Goal: Task Accomplishment & Management: Contribute content

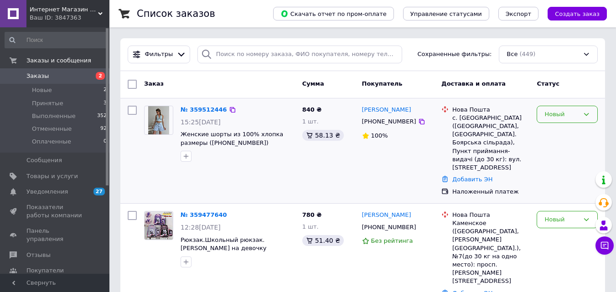
click at [553, 110] on div "Новый" at bounding box center [561, 115] width 35 height 10
click at [552, 134] on li "Принят" at bounding box center [567, 133] width 60 height 17
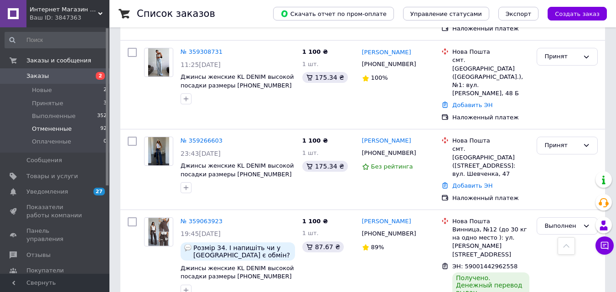
scroll to position [228, 0]
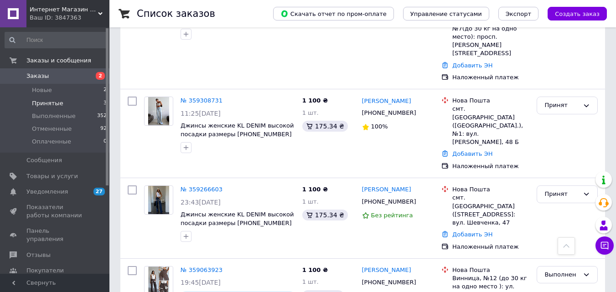
click at [56, 100] on span "Принятые" at bounding box center [47, 103] width 31 height 8
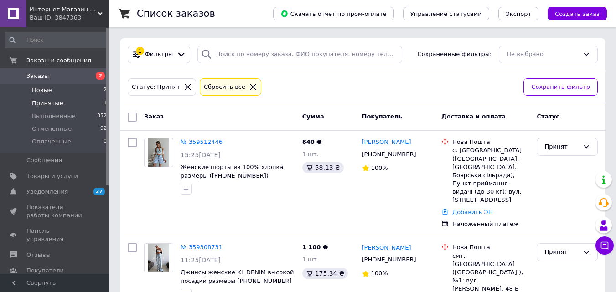
click at [39, 86] on li "Новые 2" at bounding box center [56, 90] width 112 height 13
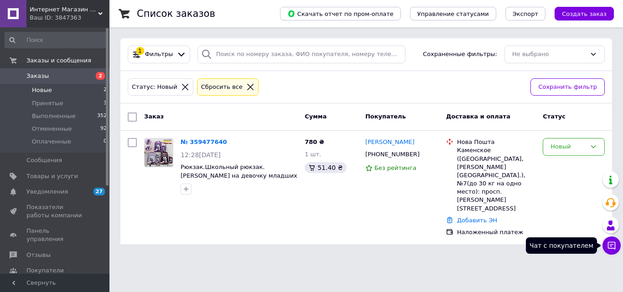
click at [606, 239] on button "Чат с покупателем" at bounding box center [611, 246] width 18 height 18
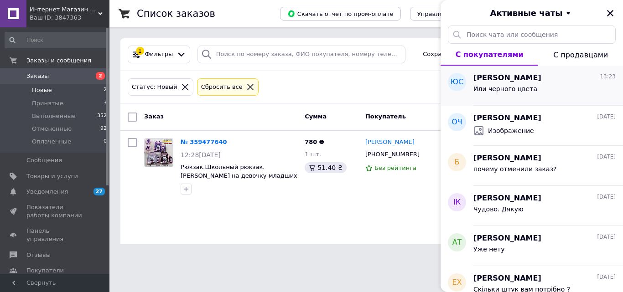
click at [534, 84] on div "Или черного цвета" at bounding box center [544, 90] width 142 height 15
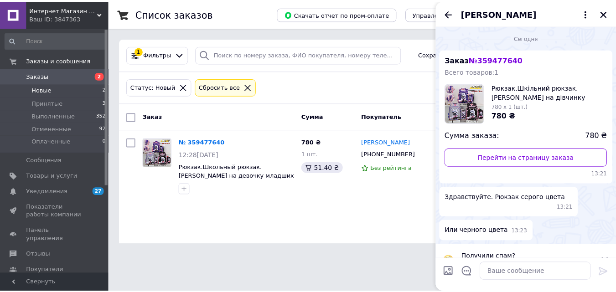
scroll to position [10, 0]
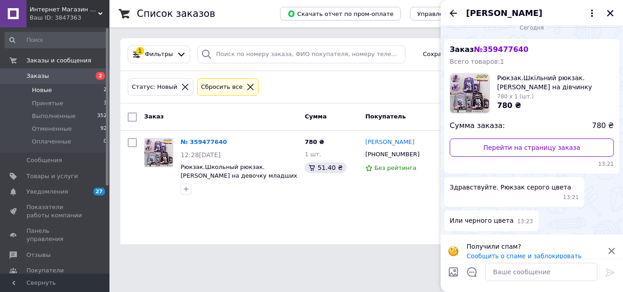
click at [455, 91] on img at bounding box center [469, 93] width 39 height 39
click at [614, 10] on button "Закрыть" at bounding box center [609, 13] width 11 height 11
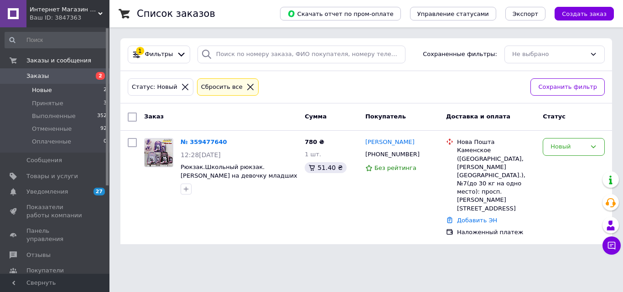
drag, startPoint x: 52, startPoint y: 176, endPoint x: 259, endPoint y: 177, distance: 207.4
click at [52, 176] on span "Товары и услуги" at bounding box center [52, 176] width 52 height 8
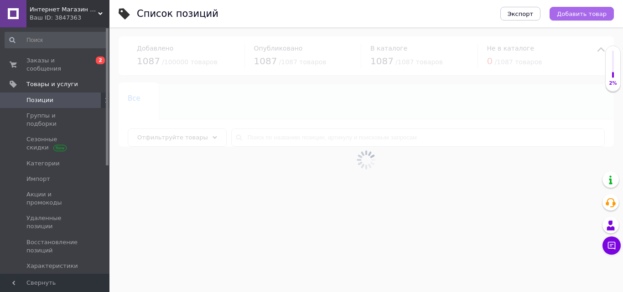
click at [587, 9] on button "Добавить товар" at bounding box center [581, 14] width 64 height 14
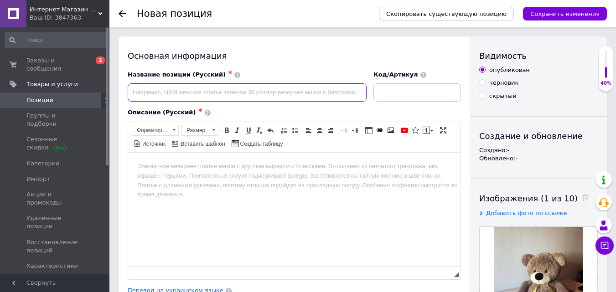
click at [206, 88] on input at bounding box center [247, 92] width 239 height 18
paste input "Большой плюшевый медведь 130 см – мягкая игрушка с бантом, подарок для детей и …"
type input "Большой плюшевый медведь 130 см – мягкая игрушка с бантом, подарок для детей и …"
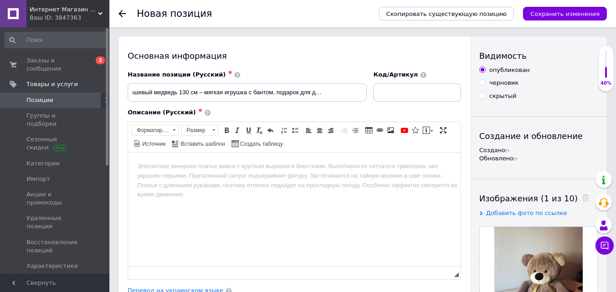
scroll to position [0, 0]
click at [393, 88] on input at bounding box center [417, 92] width 88 height 18
type input "4149"
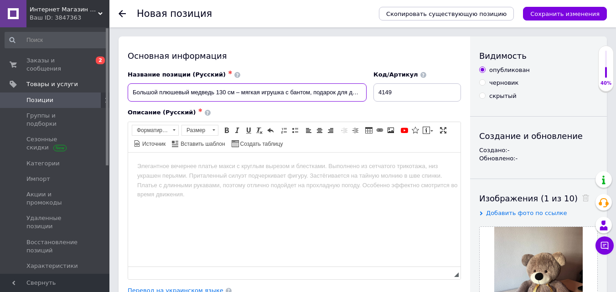
scroll to position [0, 38]
drag, startPoint x: 319, startPoint y: 98, endPoint x: 364, endPoint y: 96, distance: 44.2
click at [364, 96] on input "Большой плюшевый медведь 130 см – мягкая игрушка с бантом, подарок для детей и …" at bounding box center [247, 92] width 239 height 18
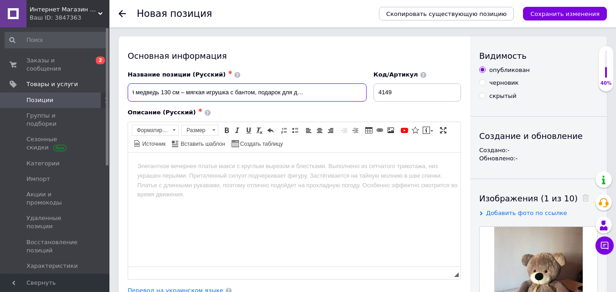
type input "Большой плюшевый медведь 130 см – мягкая игрушка с бантом, подарок для детей и …"
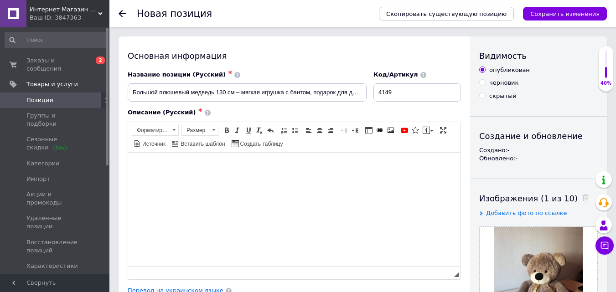
click at [190, 180] on html at bounding box center [294, 166] width 332 height 28
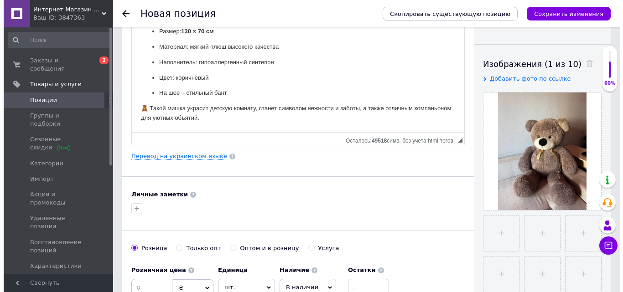
scroll to position [137, 0]
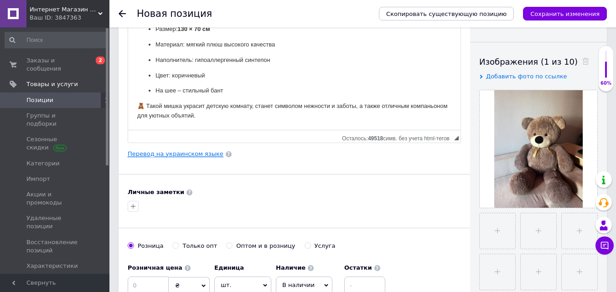
click at [182, 151] on link "Перевод на украинском языке" at bounding box center [176, 153] width 96 height 7
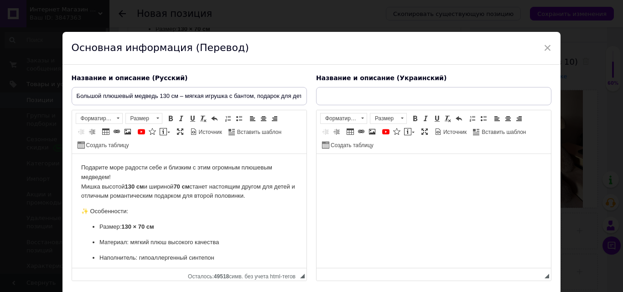
scroll to position [0, 0]
click at [377, 93] on input "text" at bounding box center [433, 96] width 235 height 18
paste input "Великий плюшевий ведмідь 130 см – м’яка іграшка з бантом, подарунок для дітей т…"
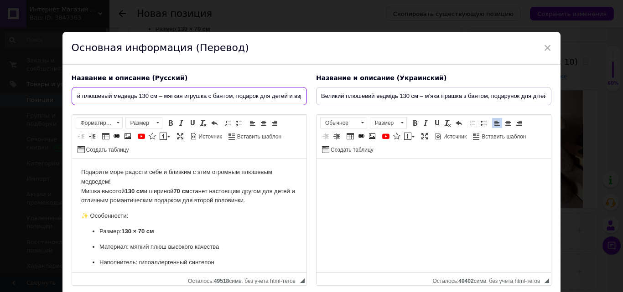
scroll to position [0, 60]
drag, startPoint x: 227, startPoint y: 99, endPoint x: 309, endPoint y: 101, distance: 82.1
click at [309, 101] on div "Название и описание (Русский) Большой плюшевый медведь 130 см – мягкая игрушка …" at bounding box center [189, 179] width 244 height 221
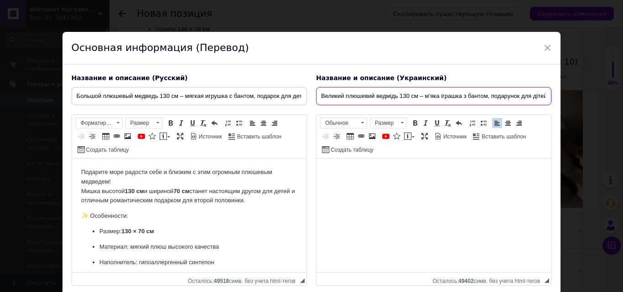
scroll to position [0, 38]
drag, startPoint x: 490, startPoint y: 100, endPoint x: 548, endPoint y: 94, distance: 58.2
click at [548, 94] on input "Великий плюшевий ведмідь 130 см – м’яка іграшка з бантом, подарунок для дітей т…" at bounding box center [433, 96] width 235 height 18
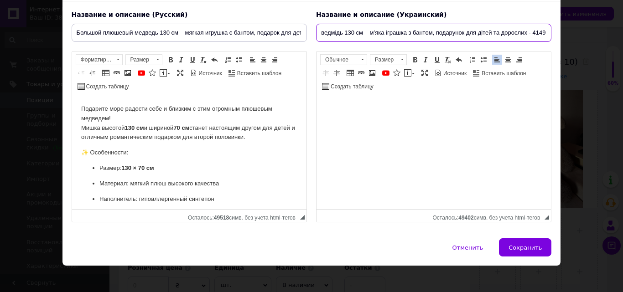
scroll to position [69, 0]
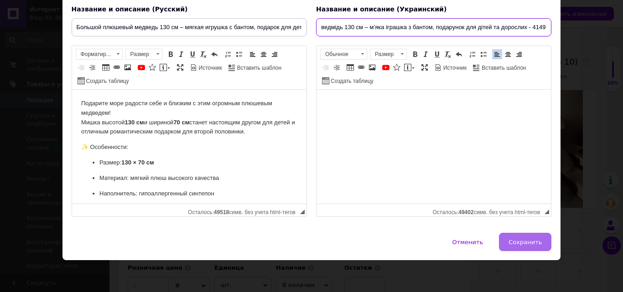
type input "Великий плюшевий ведмідь 130 см – м’яка іграшка з бантом, подарунок для дітей т…"
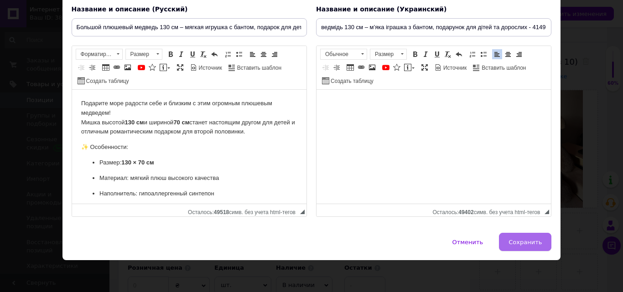
click at [525, 245] on span "Сохранить" at bounding box center [524, 242] width 33 height 7
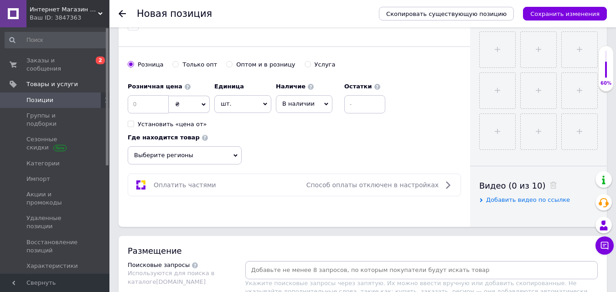
scroll to position [319, 0]
click at [153, 98] on input at bounding box center [148, 103] width 41 height 18
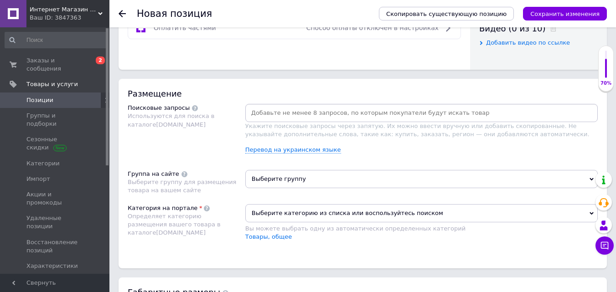
scroll to position [501, 0]
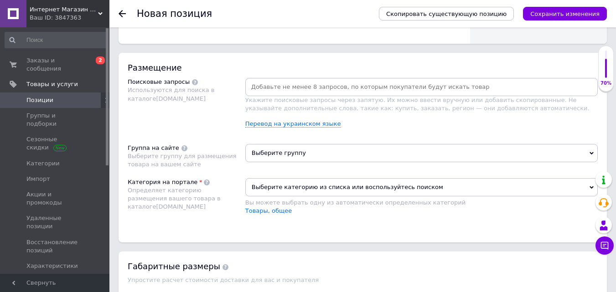
type input "1250"
click at [302, 154] on span "Выберите группу" at bounding box center [421, 153] width 352 height 18
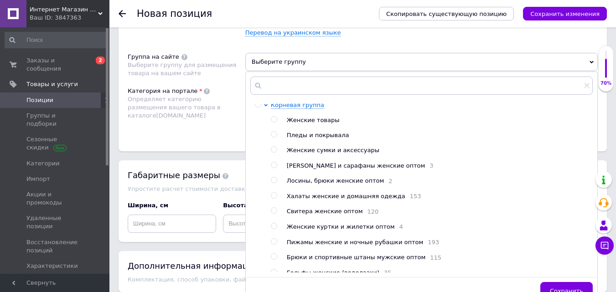
scroll to position [0, 0]
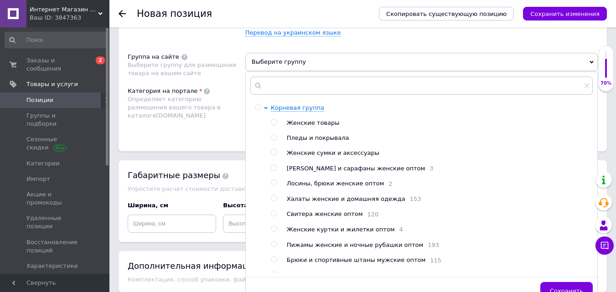
click at [259, 106] on input "radio" at bounding box center [258, 107] width 6 height 6
radio input "true"
click at [553, 287] on button "Сохранить" at bounding box center [566, 291] width 52 height 18
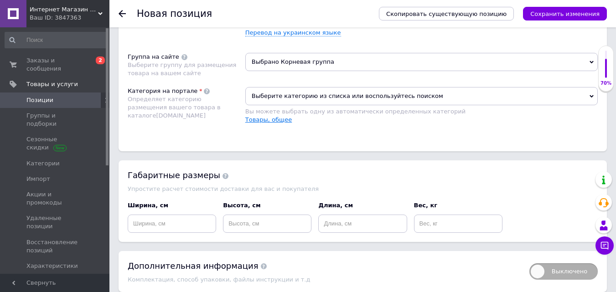
click at [275, 122] on link "Товары, общее" at bounding box center [268, 119] width 47 height 7
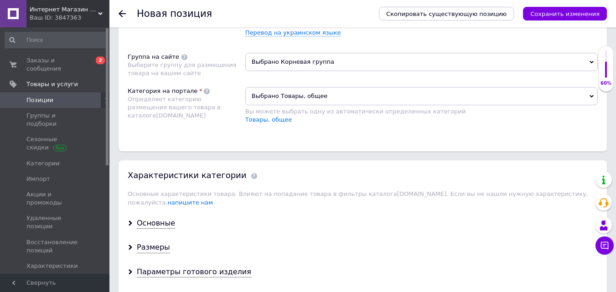
click at [304, 99] on span "Выбрано Товары, общее" at bounding box center [421, 96] width 352 height 18
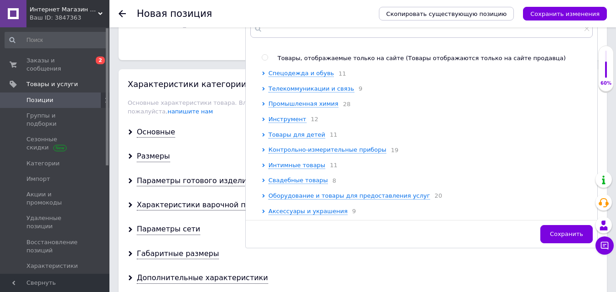
scroll to position [456, 0]
click at [289, 164] on span "Интимные товары" at bounding box center [296, 165] width 57 height 7
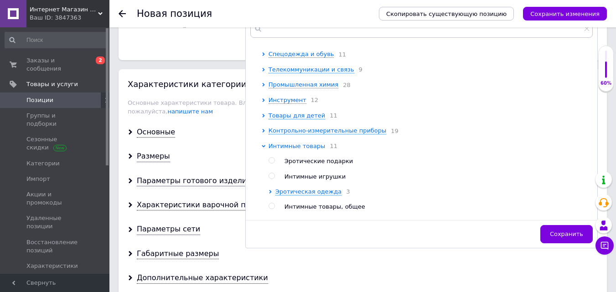
click at [268, 149] on span "Интимные товары" at bounding box center [296, 146] width 57 height 7
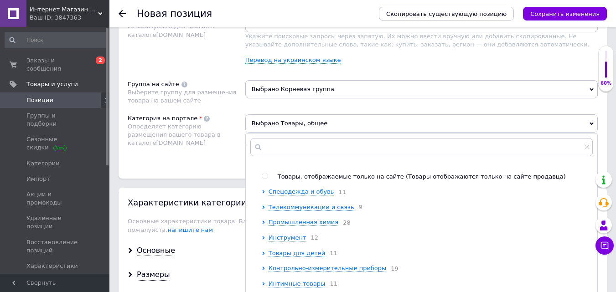
scroll to position [592, 0]
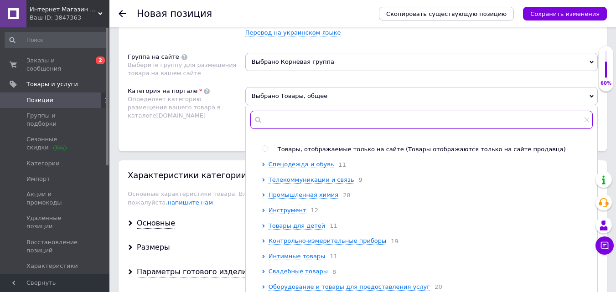
click at [307, 111] on input "text" at bounding box center [421, 120] width 342 height 18
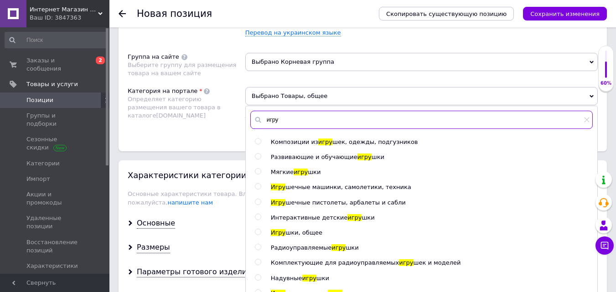
type input "игру"
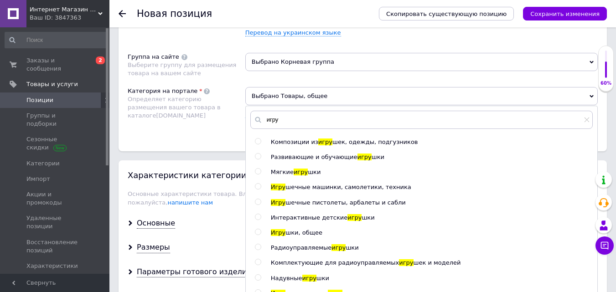
click at [257, 170] on input "radio" at bounding box center [258, 172] width 6 height 6
radio input "true"
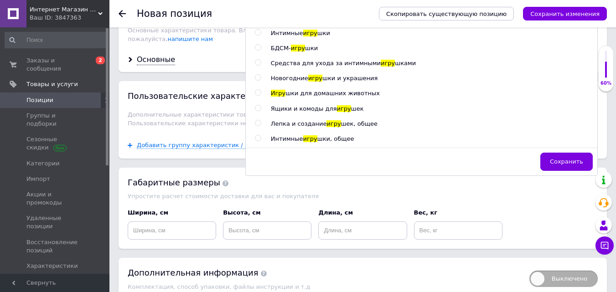
scroll to position [775, 0]
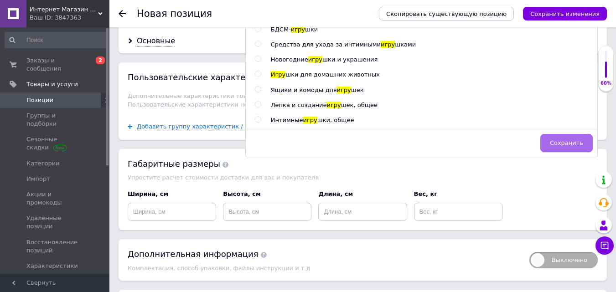
click at [567, 141] on span "Сохранить" at bounding box center [566, 142] width 33 height 7
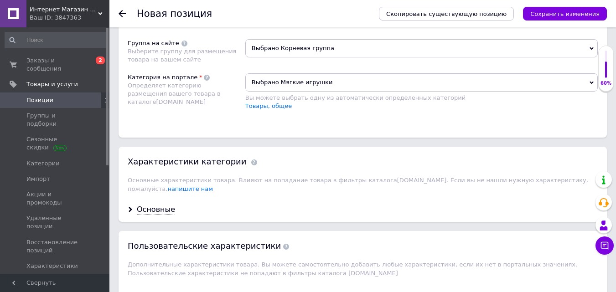
scroll to position [638, 0]
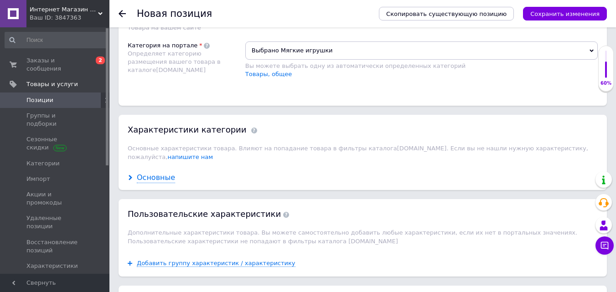
drag, startPoint x: 143, startPoint y: 176, endPoint x: 144, endPoint y: 169, distance: 7.3
click at [143, 176] on div "Основные" at bounding box center [362, 178] width 488 height 24
click at [144, 173] on div "Основные" at bounding box center [156, 178] width 38 height 10
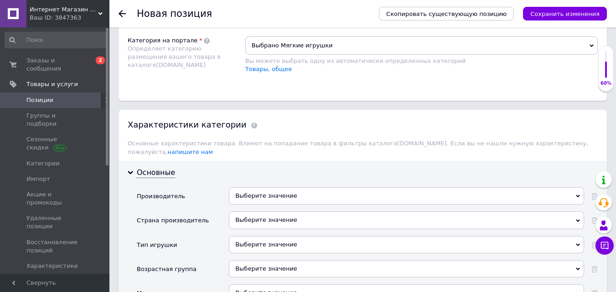
scroll to position [729, 0]
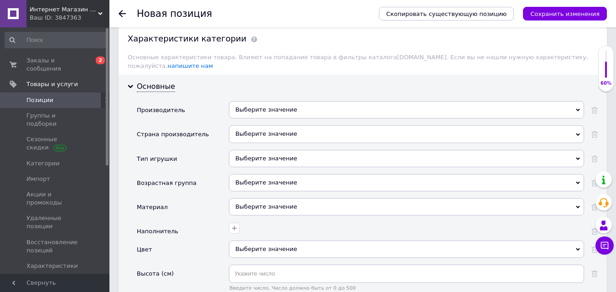
click at [295, 101] on div "Выберите значение" at bounding box center [406, 109] width 355 height 17
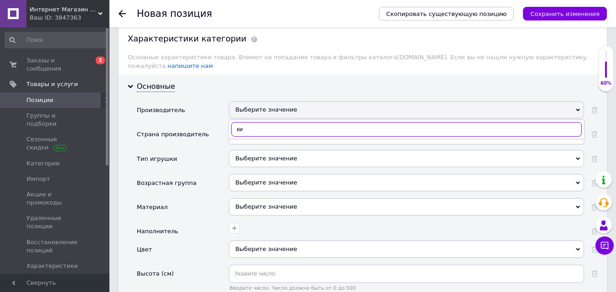
type input "кит"
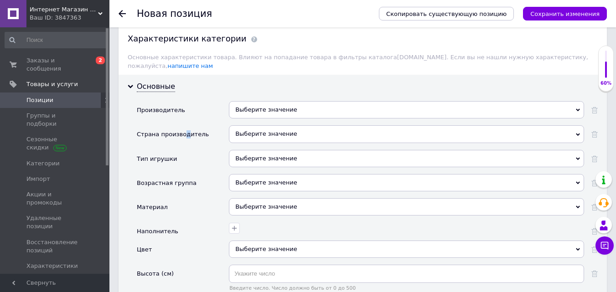
click at [182, 130] on div "Страна производитель" at bounding box center [173, 134] width 72 height 8
click at [291, 127] on div "Выберите значение" at bounding box center [406, 133] width 355 height 17
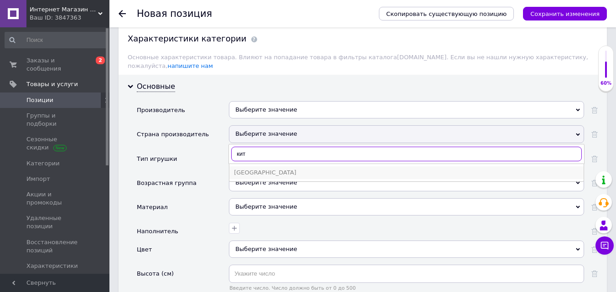
type input "кит"
click at [249, 169] on div "[GEOGRAPHIC_DATA]" at bounding box center [406, 173] width 345 height 8
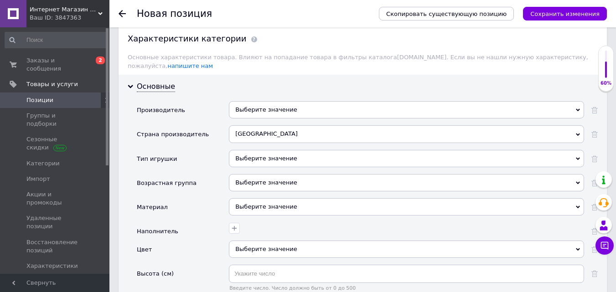
click at [264, 136] on div "Китай [GEOGRAPHIC_DATA] [GEOGRAPHIC_DATA] [GEOGRAPHIC_DATA] [GEOGRAPHIC_DATA] […" at bounding box center [406, 137] width 355 height 24
click at [256, 150] on div "Выберите значение" at bounding box center [406, 158] width 355 height 17
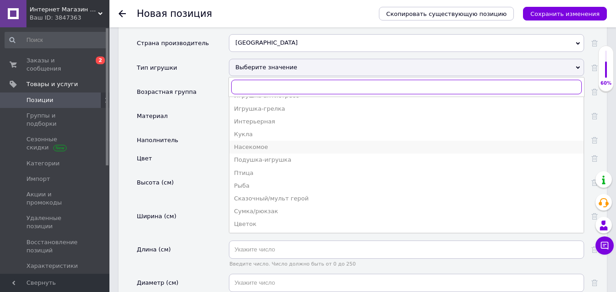
scroll to position [3, 0]
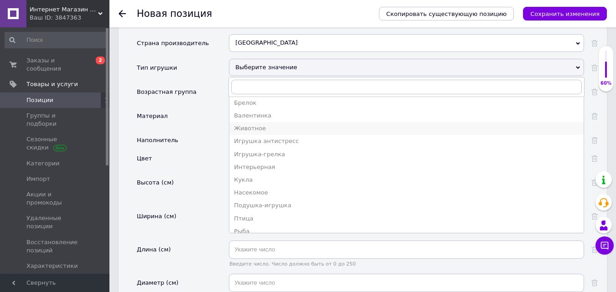
click at [270, 124] on div "Животное" at bounding box center [406, 128] width 345 height 8
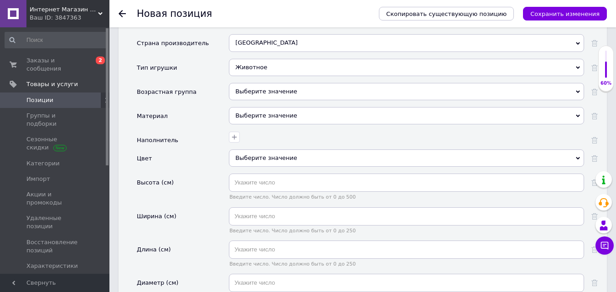
click at [267, 107] on div "Выберите значение" at bounding box center [406, 115] width 355 height 17
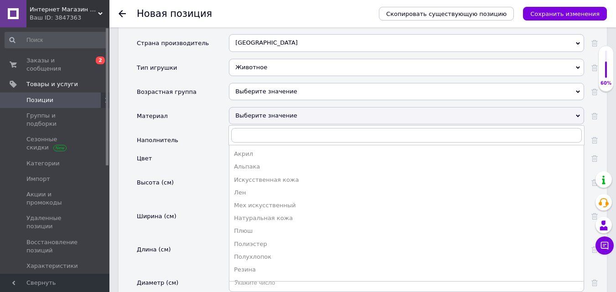
click at [267, 107] on div "Выберите значение" at bounding box center [406, 115] width 355 height 17
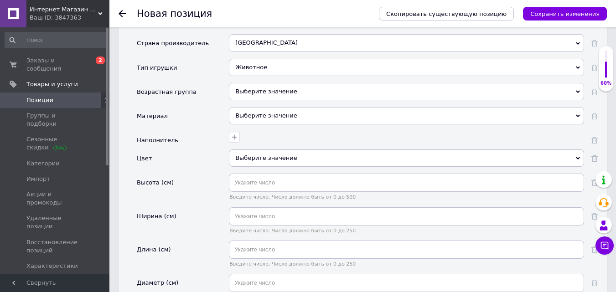
click at [276, 109] on div "Выберите значение" at bounding box center [406, 115] width 355 height 17
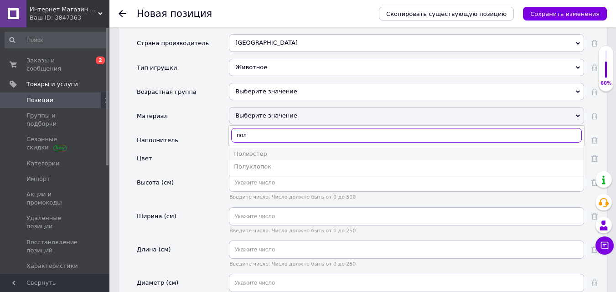
type input "пол"
click at [242, 150] on div "Полиэстер" at bounding box center [406, 154] width 345 height 8
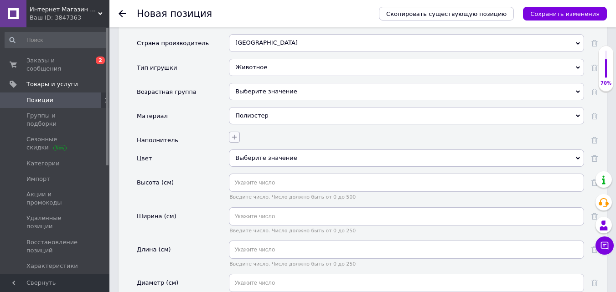
click at [234, 134] on icon "button" at bounding box center [234, 136] width 5 height 5
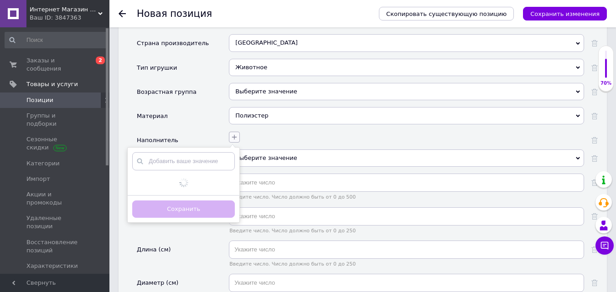
click at [234, 134] on icon "button" at bounding box center [234, 136] width 5 height 5
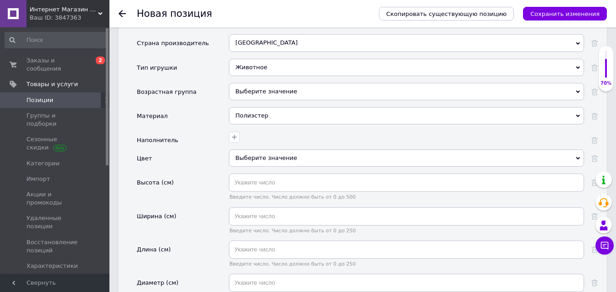
click at [240, 152] on div "Выберите значение" at bounding box center [406, 157] width 355 height 17
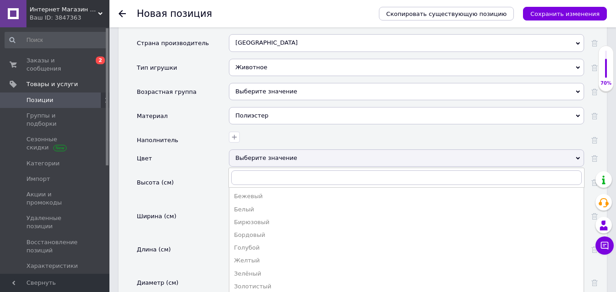
click at [240, 152] on div "Выберите значение" at bounding box center [406, 157] width 355 height 17
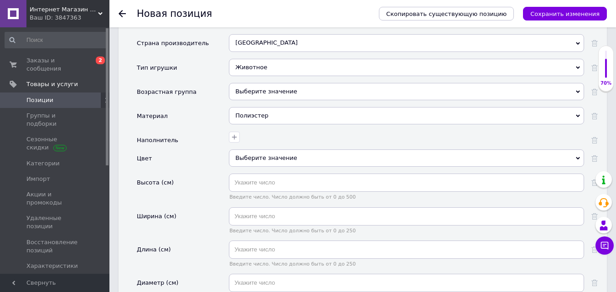
click at [240, 152] on div "Выберите значение" at bounding box center [406, 157] width 355 height 17
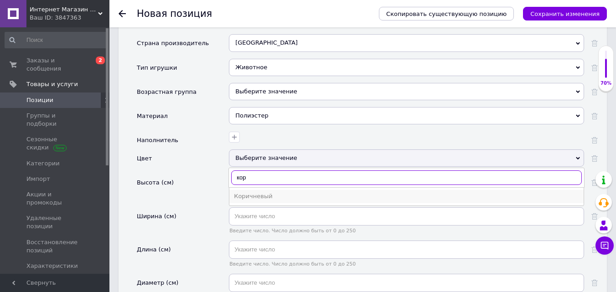
type input "кор"
click at [245, 192] on div "Коричневый" at bounding box center [406, 196] width 345 height 8
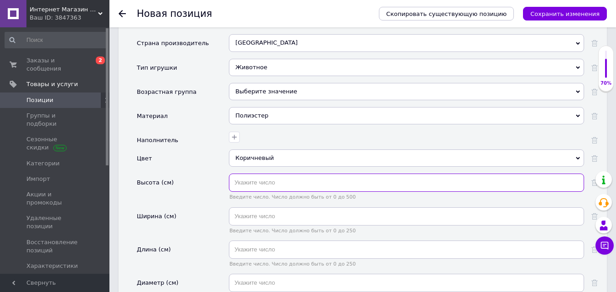
click at [243, 177] on input "text" at bounding box center [406, 183] width 355 height 18
type input "130"
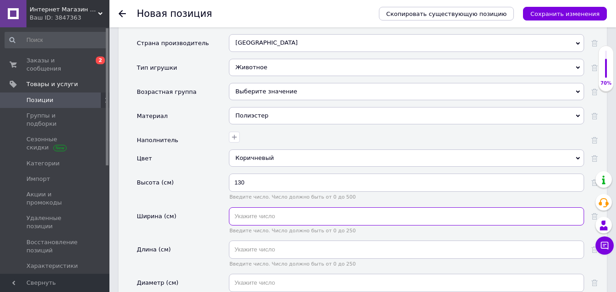
click at [258, 207] on input "text" at bounding box center [406, 216] width 355 height 18
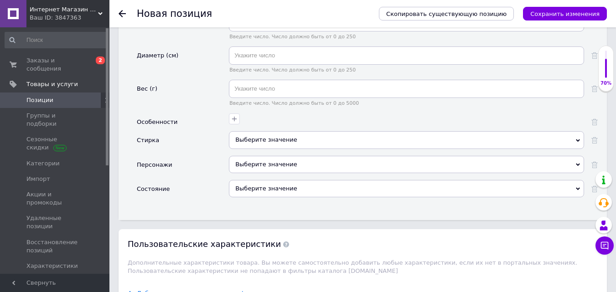
scroll to position [1048, 0]
type input "70"
click at [258, 156] on div "Выберите значение" at bounding box center [406, 163] width 355 height 17
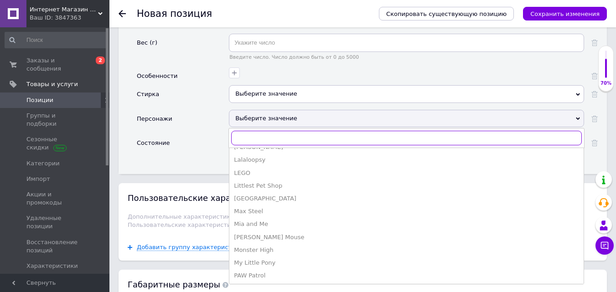
scroll to position [131, 0]
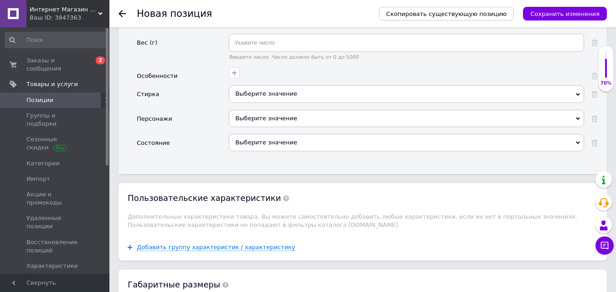
click at [160, 116] on div "Персонажи" at bounding box center [155, 119] width 36 height 18
click at [275, 135] on div "Выберите значение" at bounding box center [406, 142] width 355 height 17
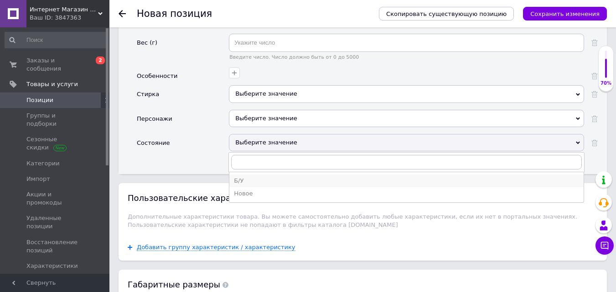
click at [252, 177] on div "Б/У" at bounding box center [406, 181] width 345 height 8
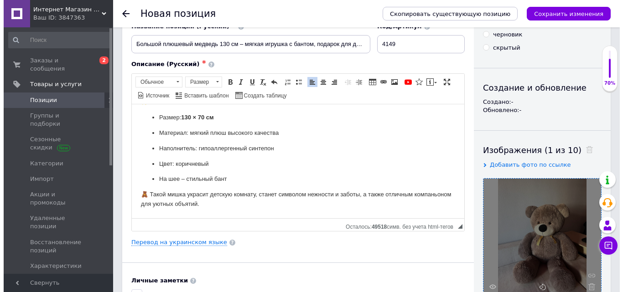
scroll to position [137, 0]
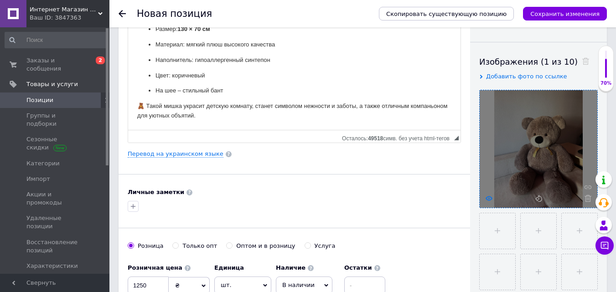
click at [489, 195] on icon at bounding box center [488, 198] width 7 height 7
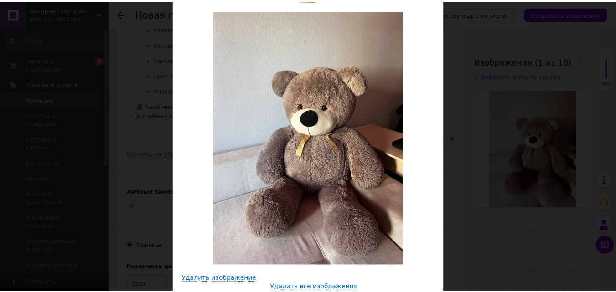
scroll to position [91, 0]
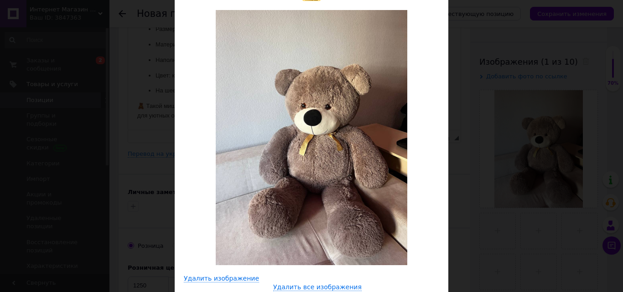
click at [506, 137] on div "× Просмотр изображения Удалить изображение Удалить все изображения" at bounding box center [311, 146] width 623 height 292
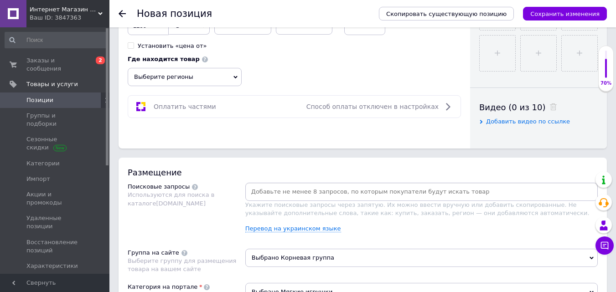
scroll to position [547, 0]
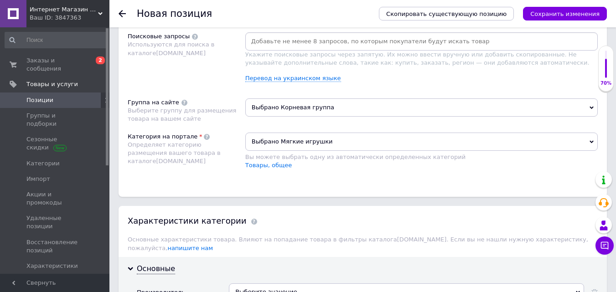
click at [323, 177] on div "Выбрано Мягкие игрушки Вы можете выбрать одну из автоматически определенных кат…" at bounding box center [421, 156] width 352 height 46
click at [320, 105] on span "Выбрано Корневая группа" at bounding box center [421, 107] width 352 height 18
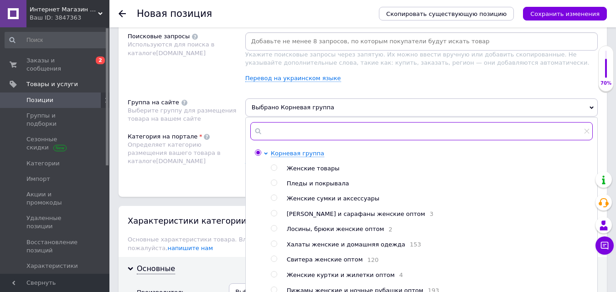
click at [279, 124] on input "text" at bounding box center [421, 131] width 342 height 18
paste input "Плюшевые игрушки"
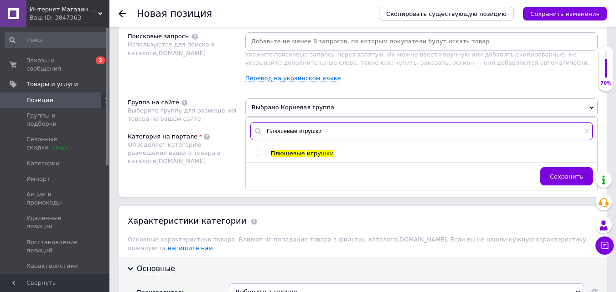
type input "Плюшевые игрушки"
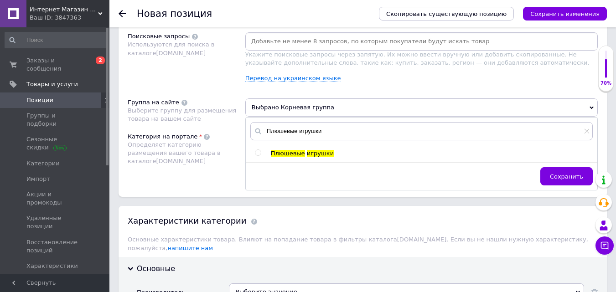
click at [254, 153] on div "Плюшевые игрушки" at bounding box center [421, 153] width 351 height 8
click at [260, 153] on input "radio" at bounding box center [258, 153] width 6 height 6
radio input "true"
click at [554, 175] on span "Сохранить" at bounding box center [566, 176] width 33 height 7
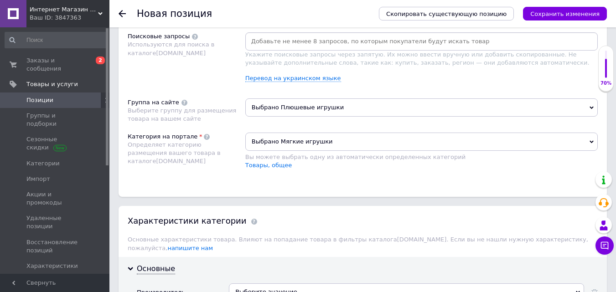
click at [345, 135] on span "Выбрано Мягкие игрушки" at bounding box center [421, 142] width 352 height 18
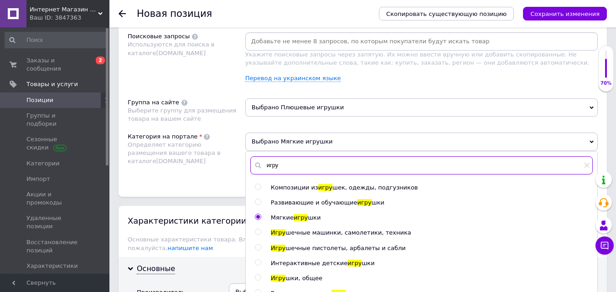
drag, startPoint x: 296, startPoint y: 162, endPoint x: 254, endPoint y: 161, distance: 42.0
click at [254, 161] on div "игру" at bounding box center [421, 165] width 342 height 18
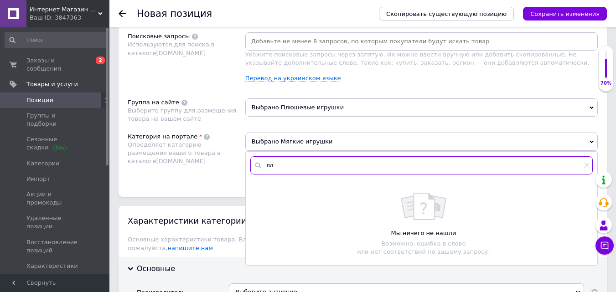
type input "п"
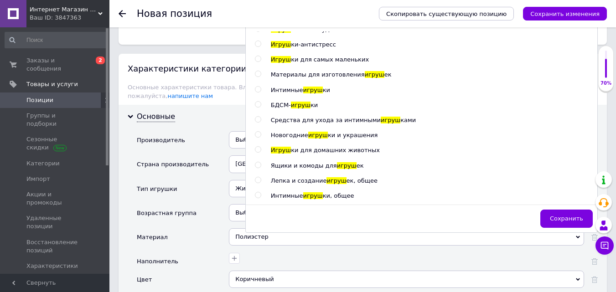
scroll to position [775, 0]
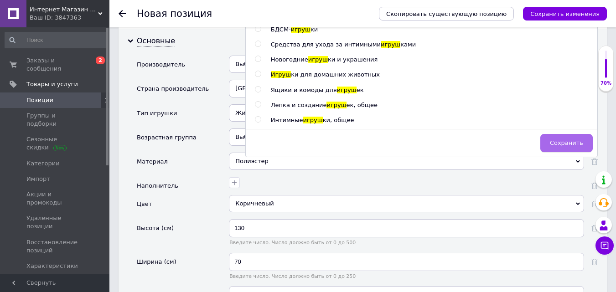
type input "игруш"
click at [564, 145] on span "Сохранить" at bounding box center [566, 142] width 33 height 7
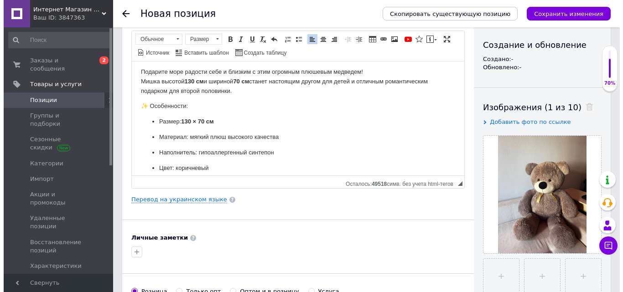
scroll to position [0, 0]
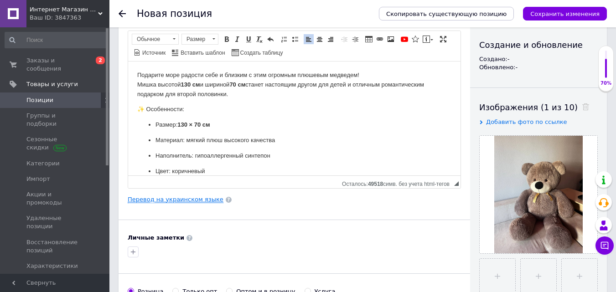
click at [175, 201] on link "Перевод на украинском языке" at bounding box center [176, 199] width 96 height 7
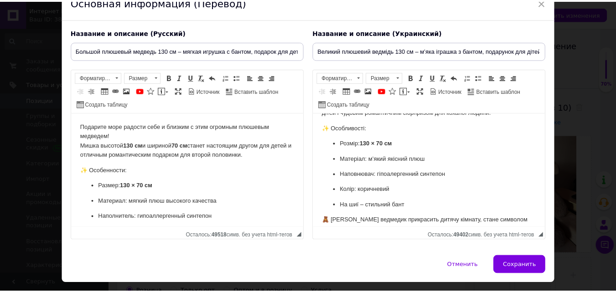
scroll to position [84, 0]
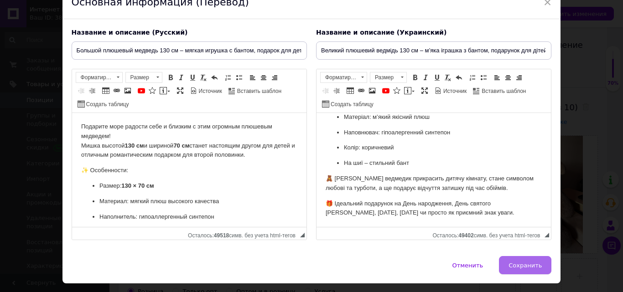
click at [530, 263] on span "Сохранить" at bounding box center [524, 265] width 33 height 7
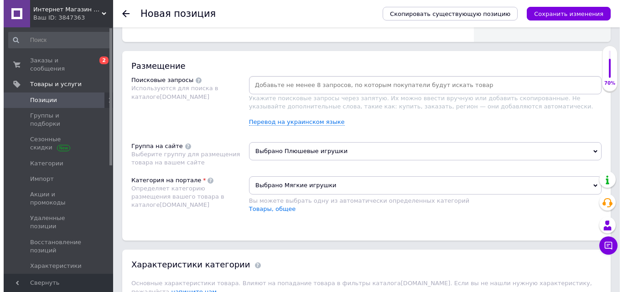
scroll to position [501, 0]
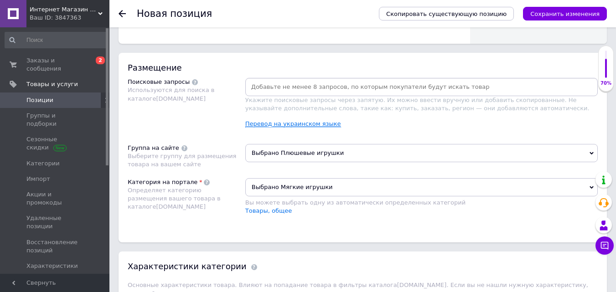
click at [287, 127] on link "Перевод на украинском языке" at bounding box center [293, 123] width 96 height 7
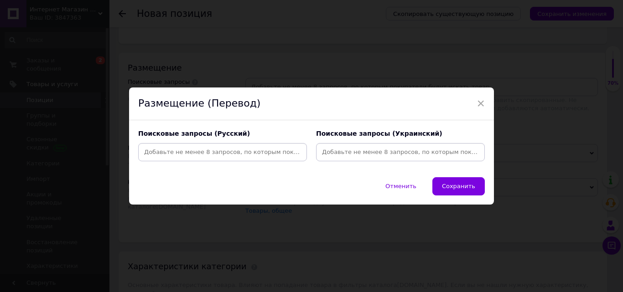
click at [200, 149] on div at bounding box center [222, 152] width 165 height 14
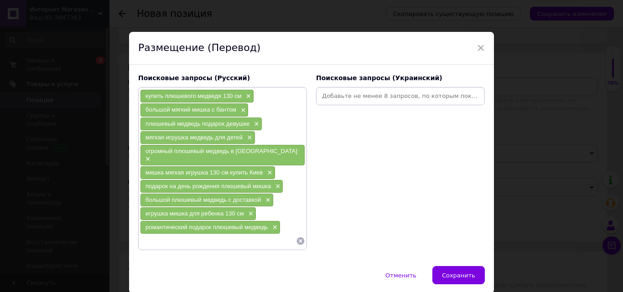
paste input "купить плюшевого медведя 130 см"
click at [175, 234] on input "купить плюшевого медведя 130 см" at bounding box center [218, 241] width 156 height 14
drag, startPoint x: 244, startPoint y: 235, endPoint x: 134, endPoint y: 232, distance: 109.9
click at [134, 232] on div "Поисковые запросы (Русский) купить плюшевого медведя 130 см × большой мягкий ми…" at bounding box center [223, 161] width 178 height 185
paste input "игантский плюшевый медведь заказать"
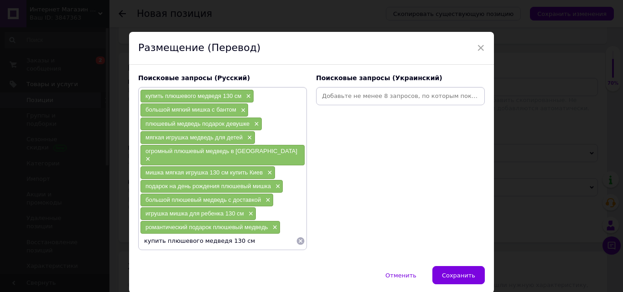
type input "гигантский плюшевый медведь заказать"
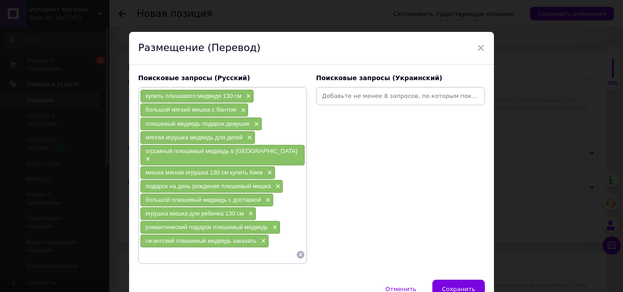
paste input "игрушка медведь для девочки"
type input "игрушка медведь для девочки"
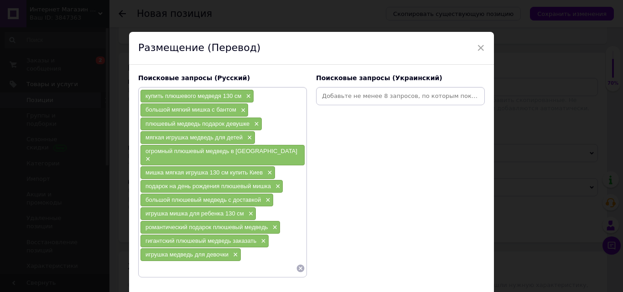
paste input "мягкая игрушка [PERSON_NAME] в подарок женщине"
type input "мягкая игрушка [PERSON_NAME] в подарок женщине"
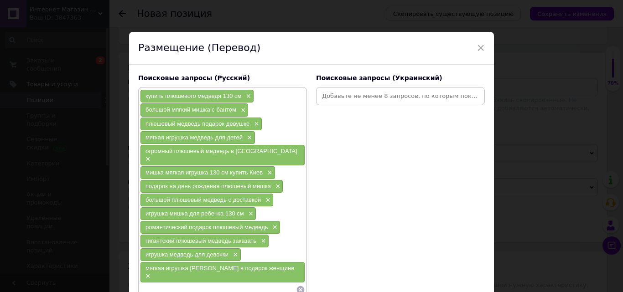
paste input "подарок девушке большой плюшевый мишка"
type input "подарок девушке большой плюшевый мишка"
paste input "купить плюшевого медведя"
type input "купить плюшевого медведя"
paste input "большой мягкий мишка"
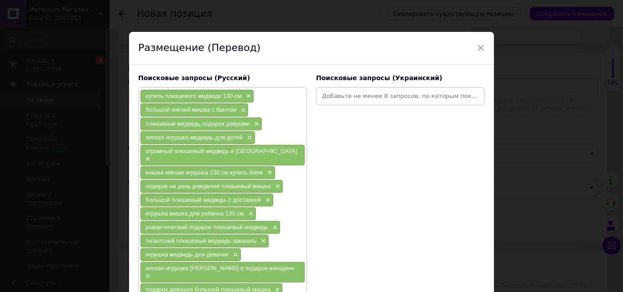
type input "большой мягкий мишка"
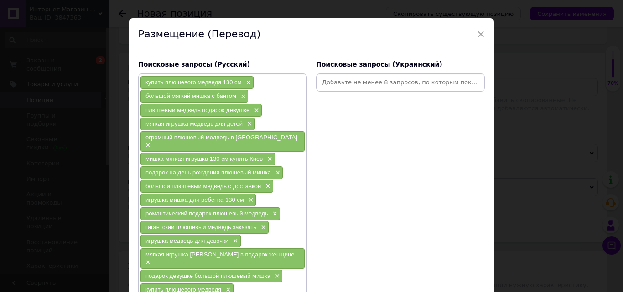
paste input "огромный плюшевый медведь"
type input "огромный плюшевый медведь"
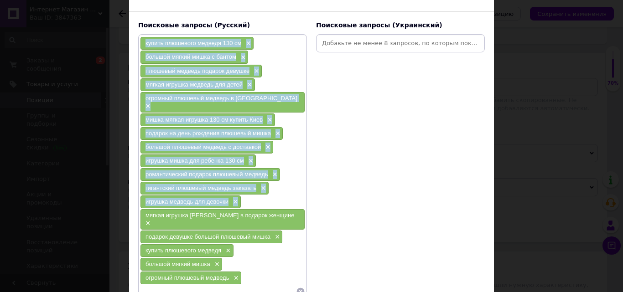
scroll to position [122, 0]
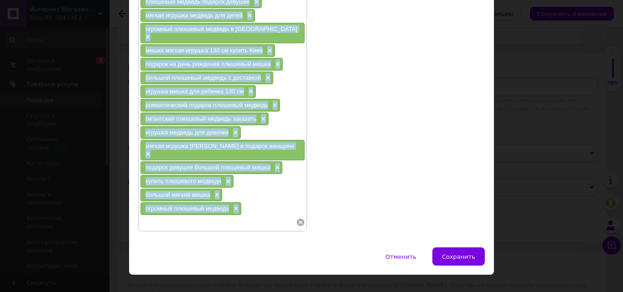
drag, startPoint x: 142, startPoint y: 68, endPoint x: 250, endPoint y: 192, distance: 164.7
click at [250, 192] on div "купить плюшевого медведя 130 см × большой мягкий мишка с бантом × плюшевый медв…" at bounding box center [222, 98] width 165 height 262
copy div "loremi dolorsita consect 037 ad × elitsed doeius tempo i utlabo × etdolore magn…"
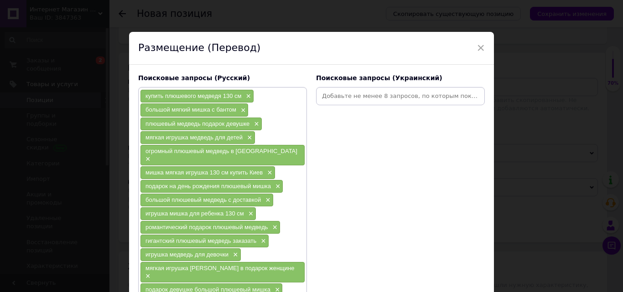
click at [368, 98] on input at bounding box center [400, 96] width 165 height 14
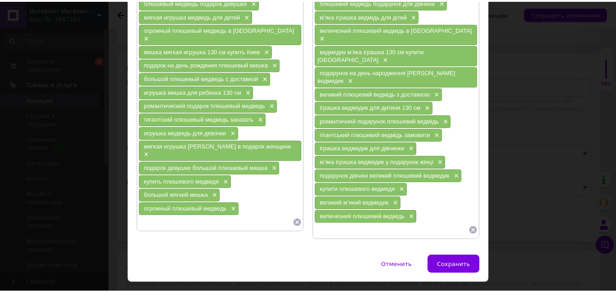
scroll to position [122, 0]
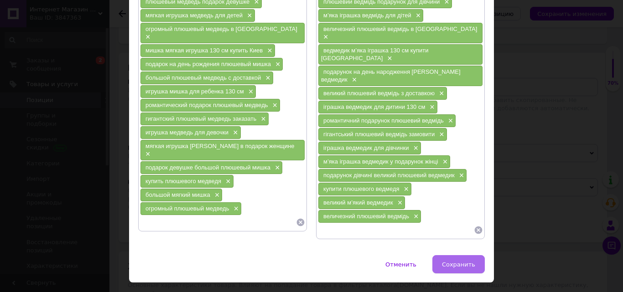
click at [464, 261] on span "Сохранить" at bounding box center [458, 264] width 33 height 7
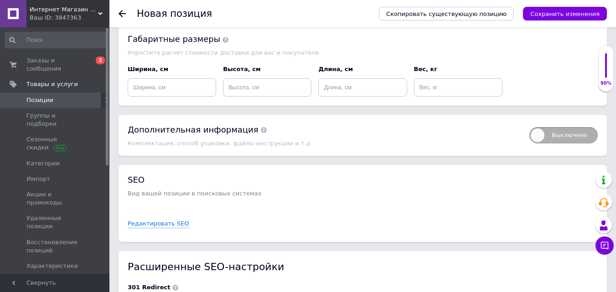
scroll to position [1590, 0]
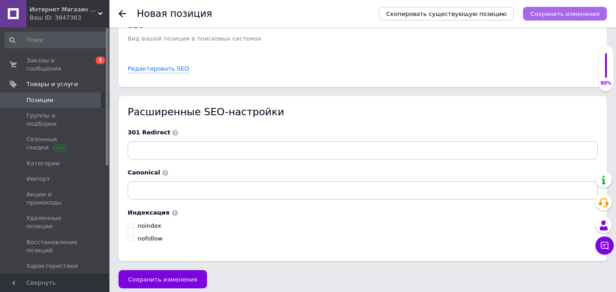
click at [545, 12] on icon "Сохранить изменения" at bounding box center [564, 13] width 69 height 7
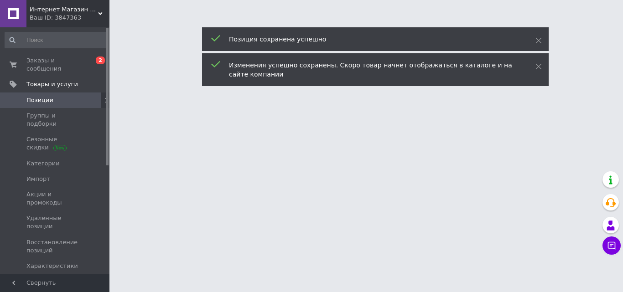
click at [46, 96] on span "Позиции" at bounding box center [39, 100] width 27 height 8
